Goal: Submit feedback/report problem

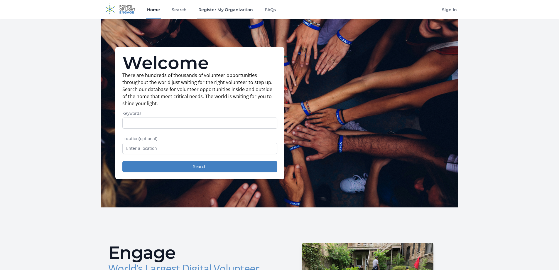
click at [225, 11] on link "Register My Organization" at bounding box center [225, 9] width 57 height 19
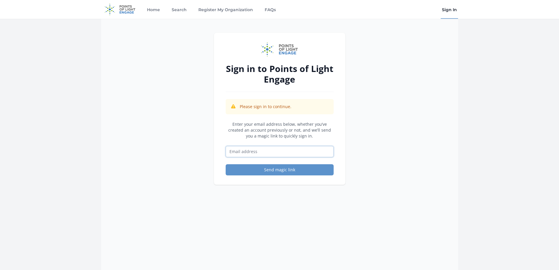
click at [231, 146] on input "Email address" at bounding box center [280, 151] width 108 height 11
type input "cristina.berlanga@silverado.com"
click at [268, 165] on button "Send magic link" at bounding box center [280, 169] width 108 height 11
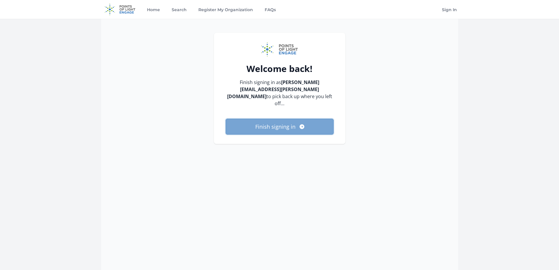
click at [286, 123] on button "Finish signing in" at bounding box center [280, 127] width 108 height 16
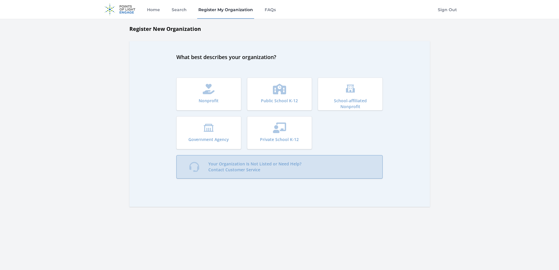
click at [300, 165] on link "Your Organization Is Not Listed or Need Help? Contact Customer Service" at bounding box center [279, 166] width 207 height 23
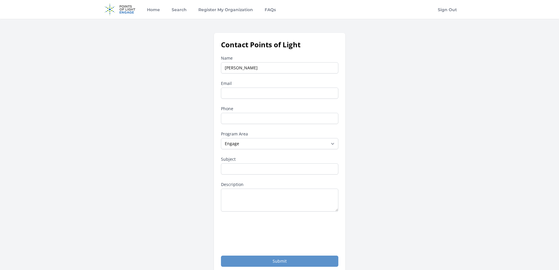
type input "Cristina Berlanga"
type input "[PERSON_NAME][EMAIL_ADDRESS][PERSON_NAME][DOMAIN_NAME]"
type input "9724099884"
type input "category"
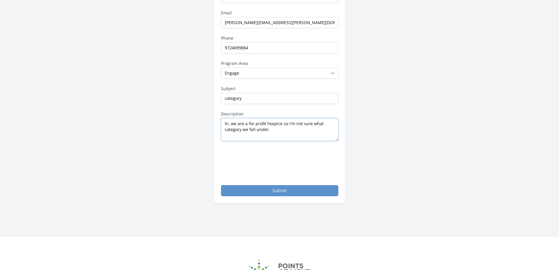
scroll to position [88, 0]
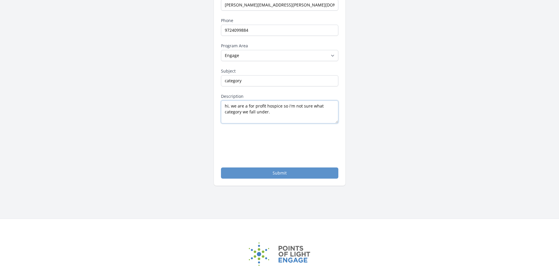
type textarea "hi, we are a for profit hospice so i'm not sure what category we fall under."
click at [260, 174] on button "Submit" at bounding box center [279, 172] width 117 height 11
